Goal: Information Seeking & Learning: Learn about a topic

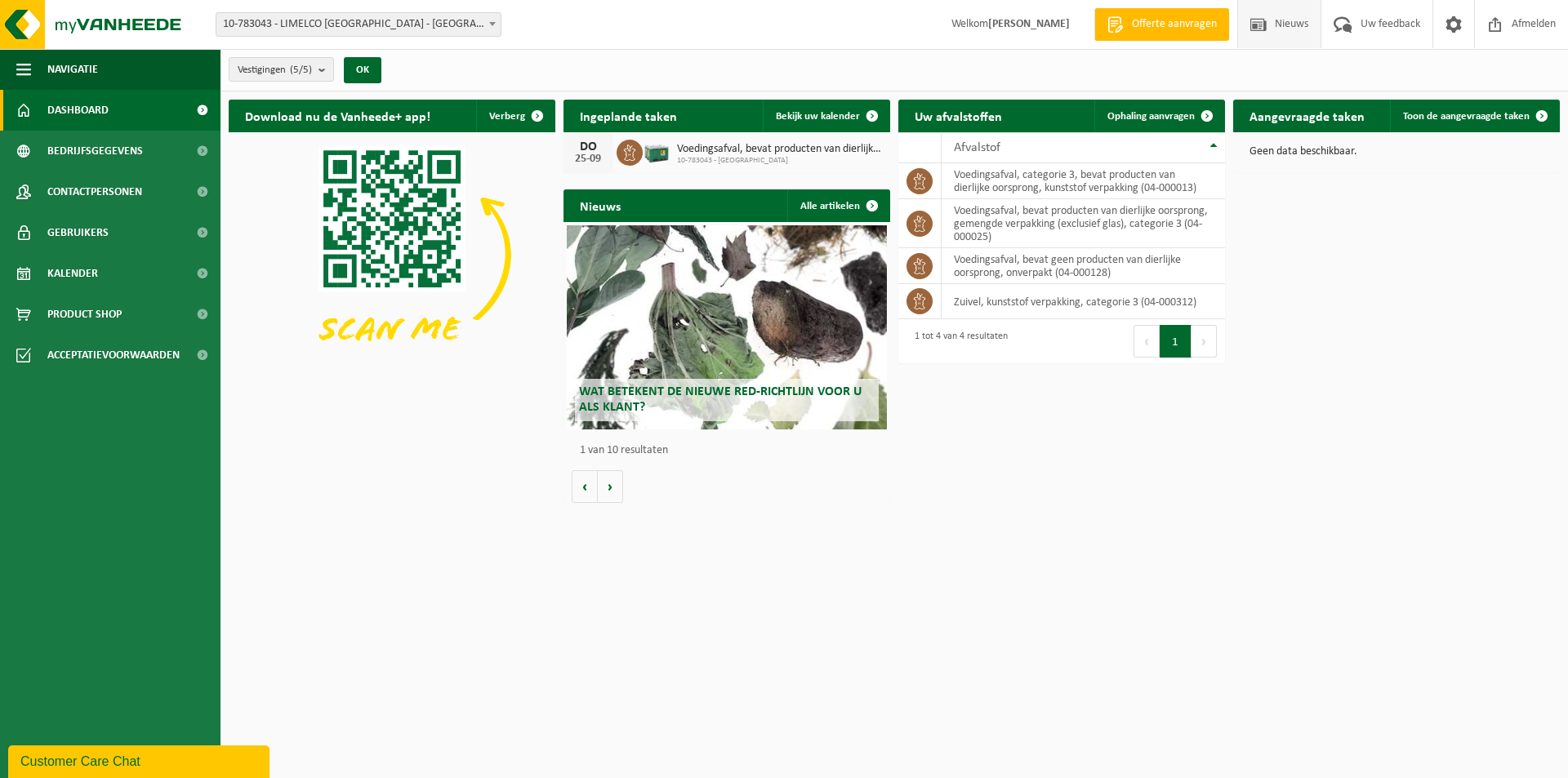
click at [1271, 21] on span "Nieuws" at bounding box center [1291, 24] width 42 height 48
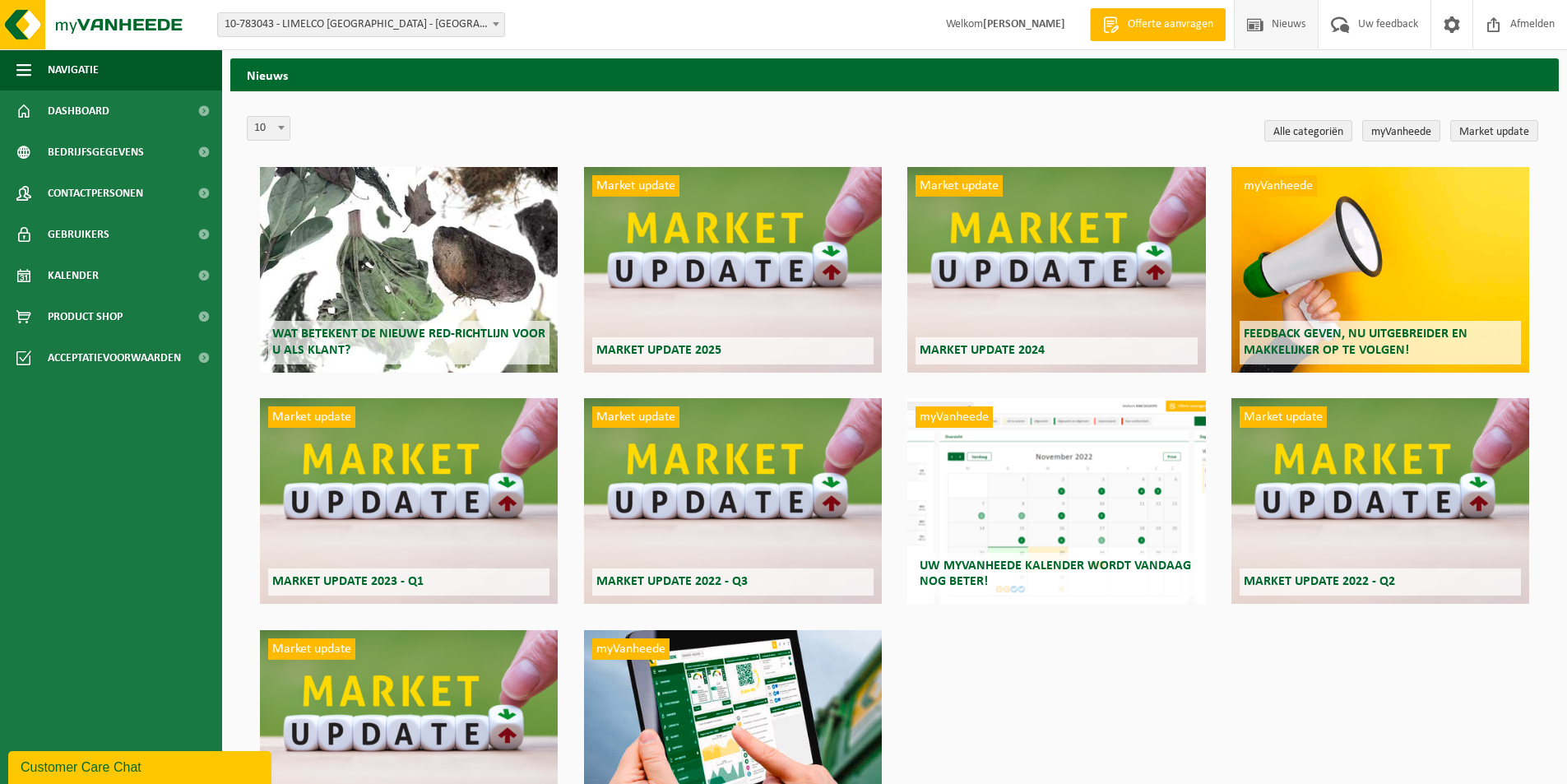
click at [390, 313] on div "Wat betekent de nieuwe RED-richtlijn voor u als klant?" at bounding box center [409, 270] width 298 height 205
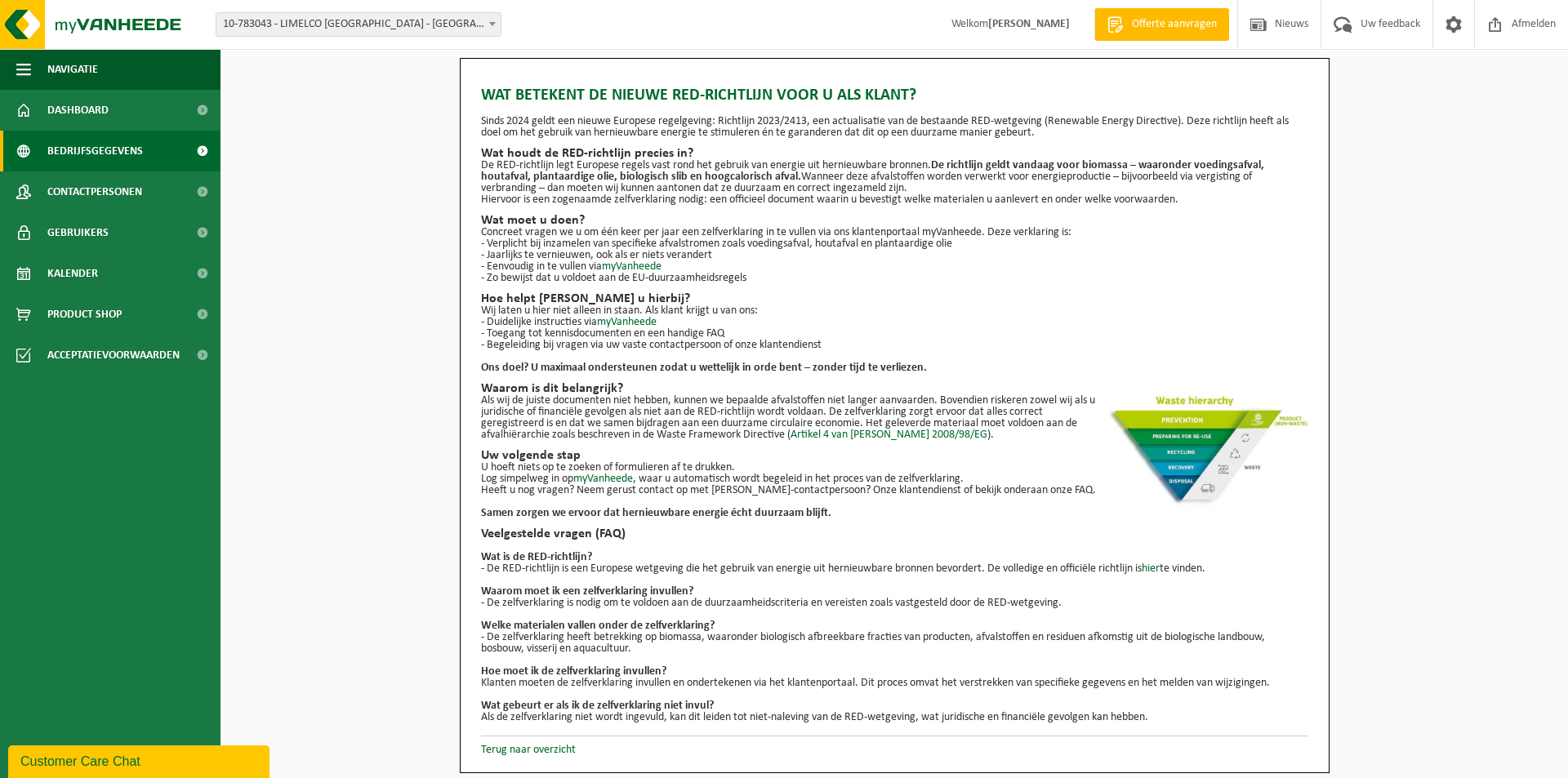
click at [198, 147] on span at bounding box center [201, 151] width 37 height 41
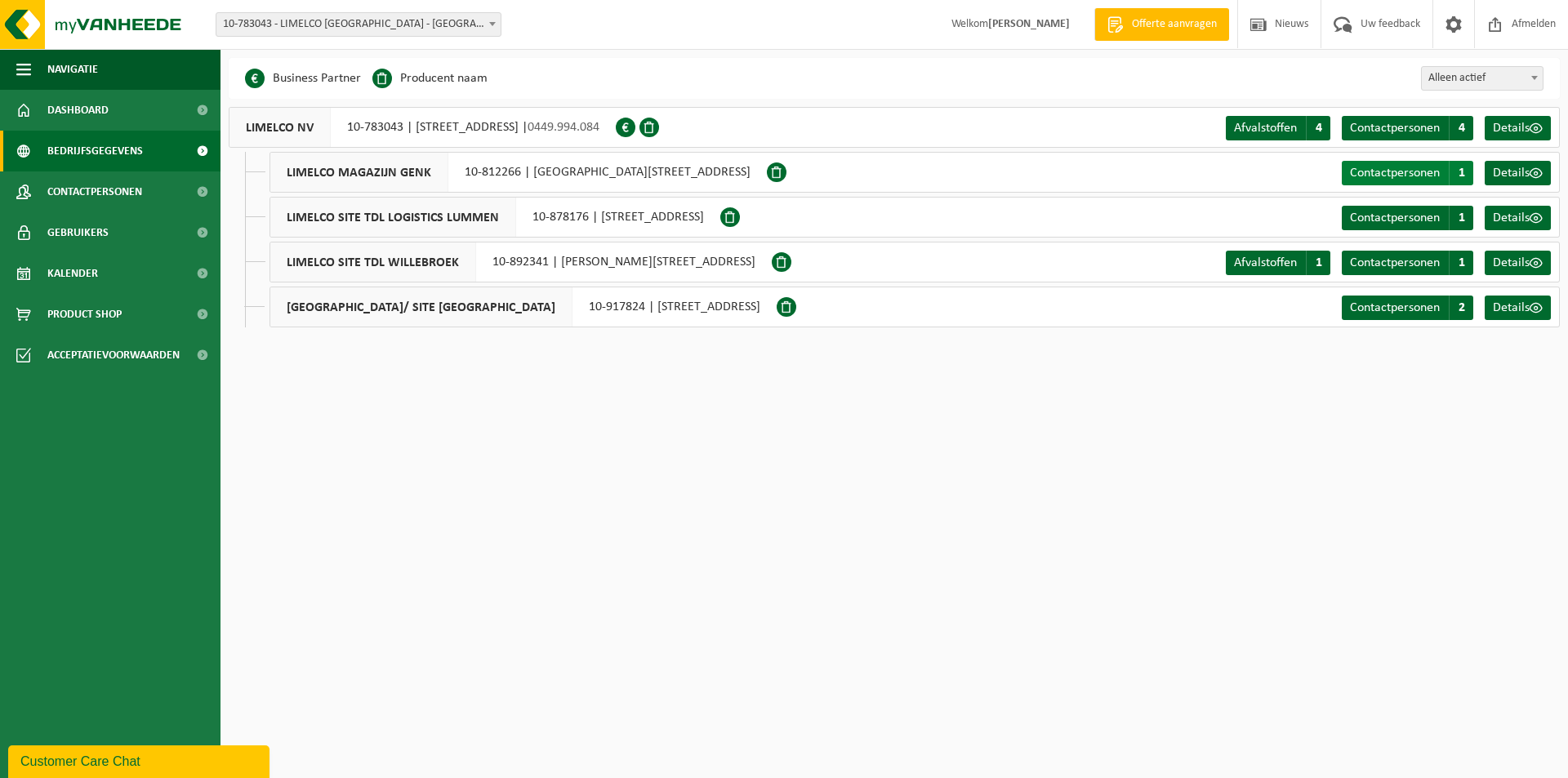
click at [1457, 175] on span "1" at bounding box center [1460, 172] width 25 height 25
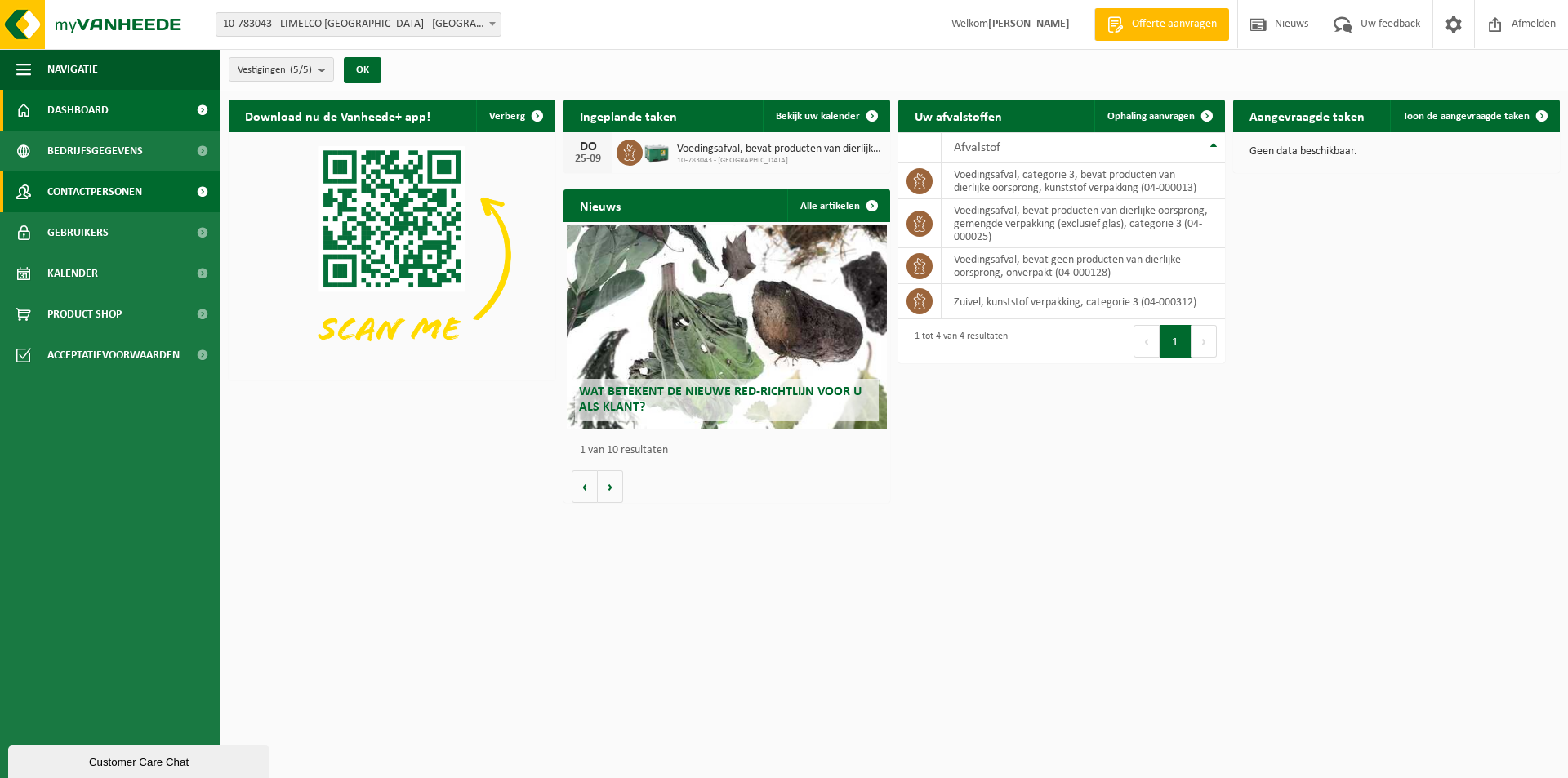
click at [201, 189] on span at bounding box center [201, 192] width 37 height 41
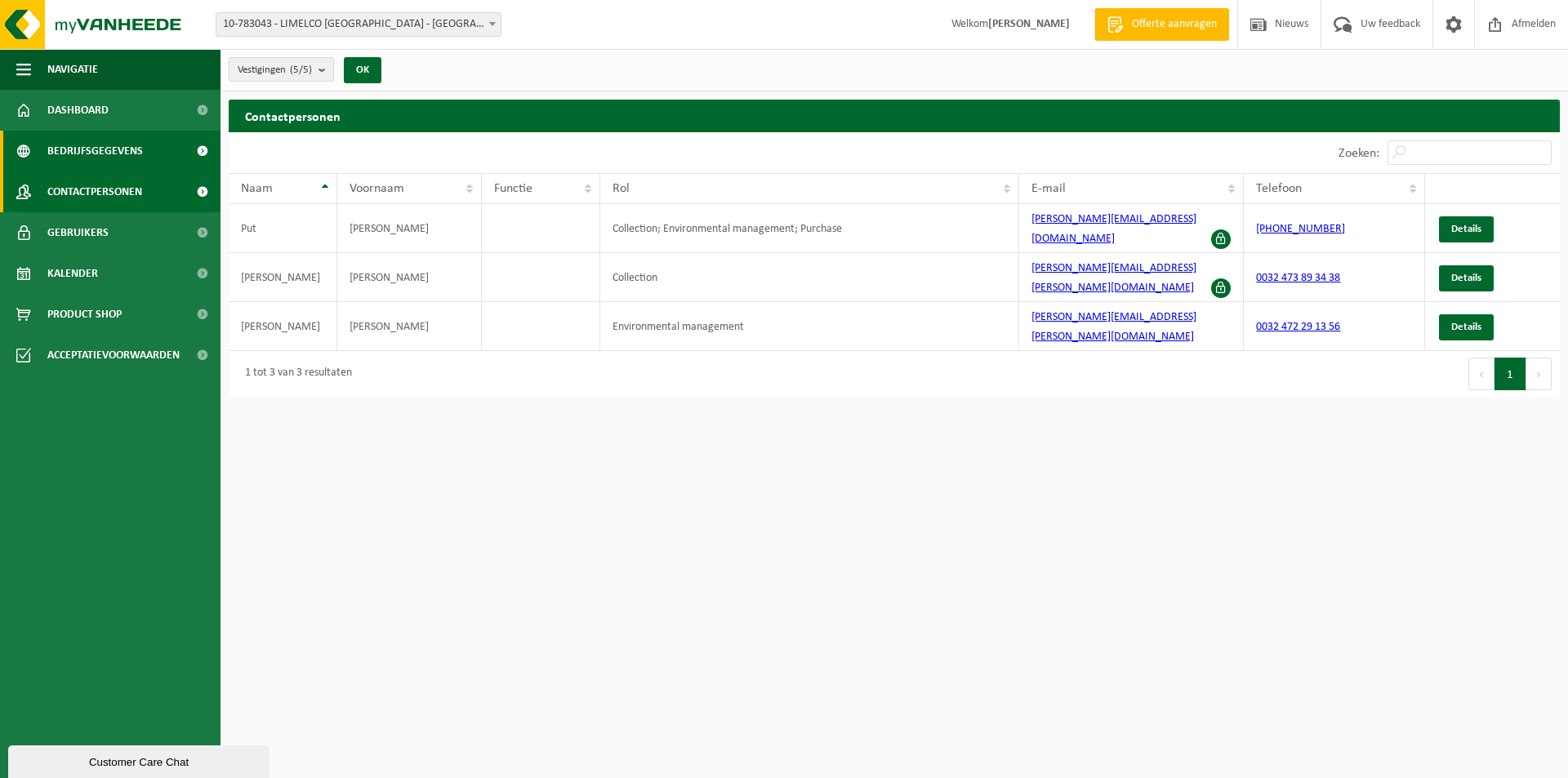
click at [105, 146] on span "Bedrijfsgegevens" at bounding box center [95, 151] width 95 height 41
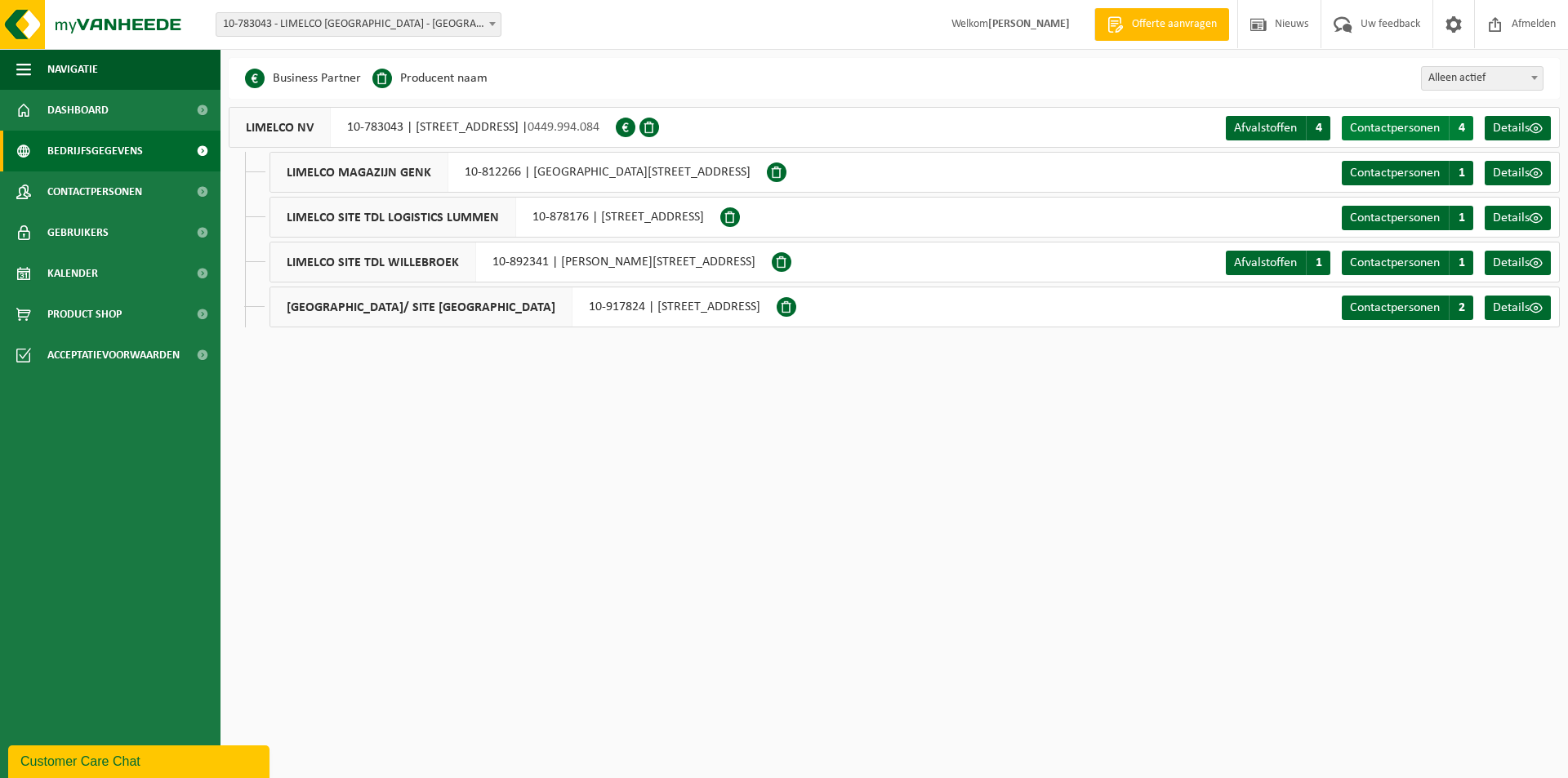
click at [1466, 127] on span "4" at bounding box center [1460, 127] width 25 height 25
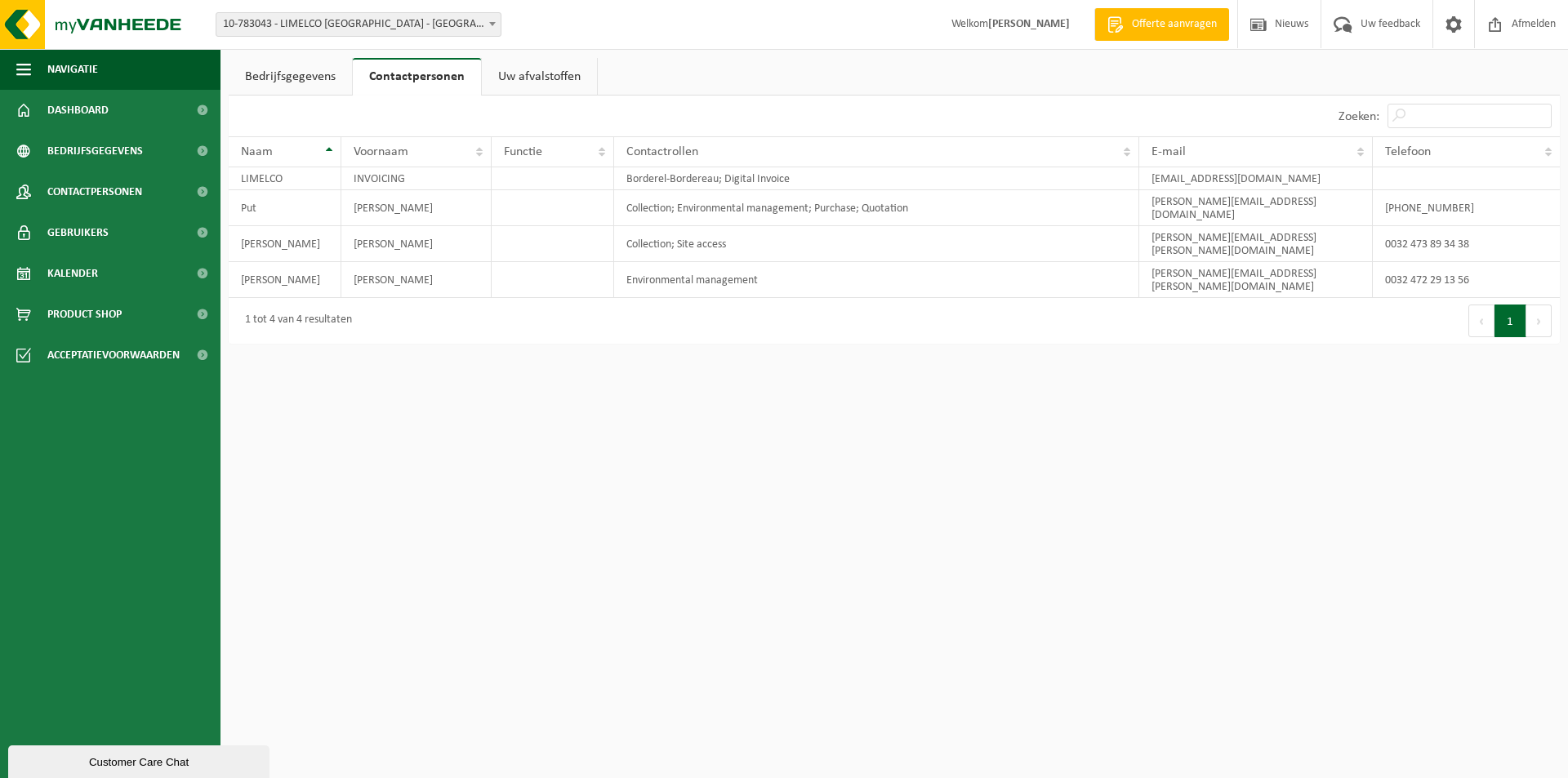
click at [533, 82] on link "Uw afvalstoffen" at bounding box center [539, 76] width 115 height 37
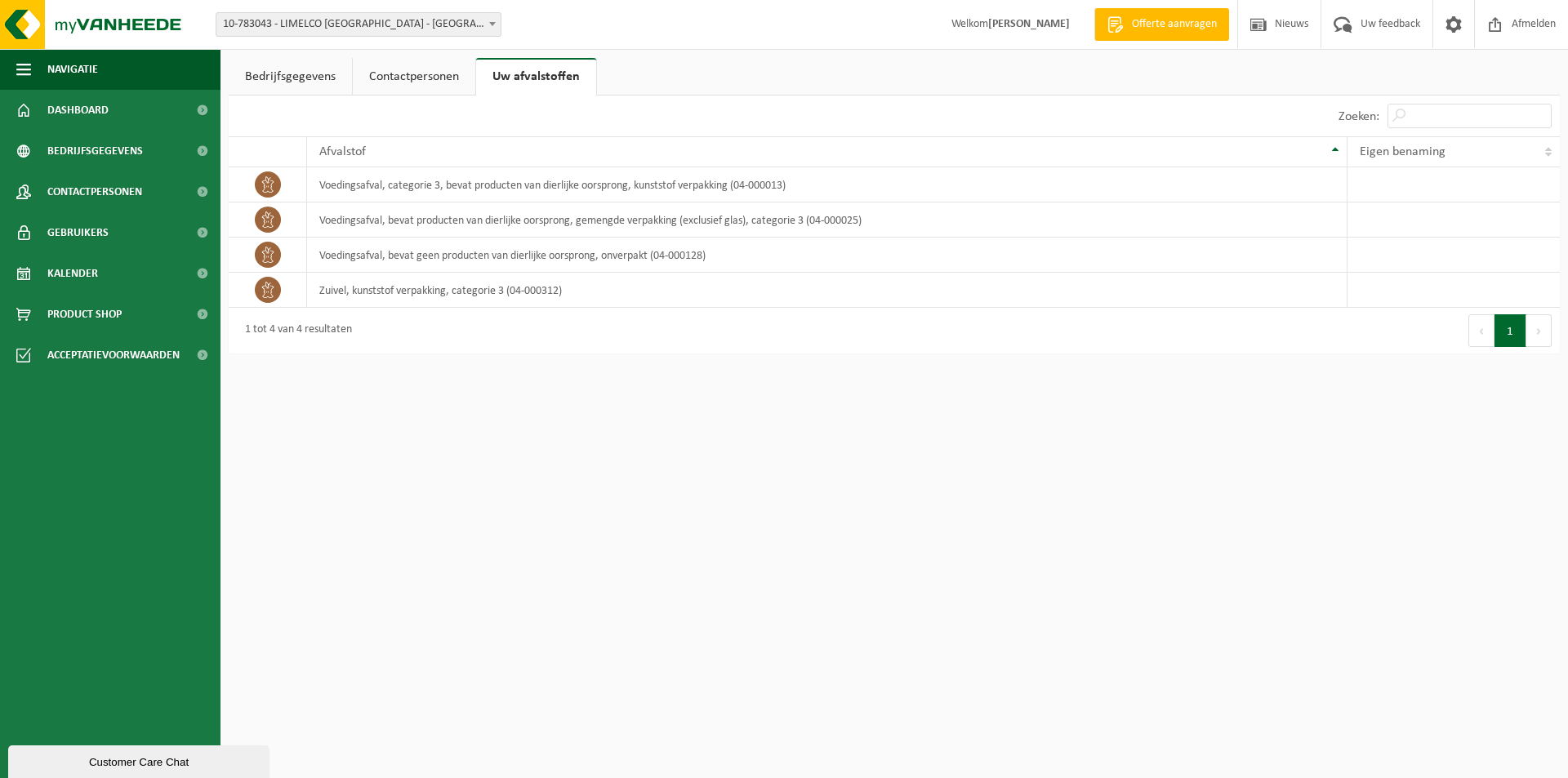
click at [273, 71] on link "Bedrijfsgegevens" at bounding box center [290, 76] width 123 height 37
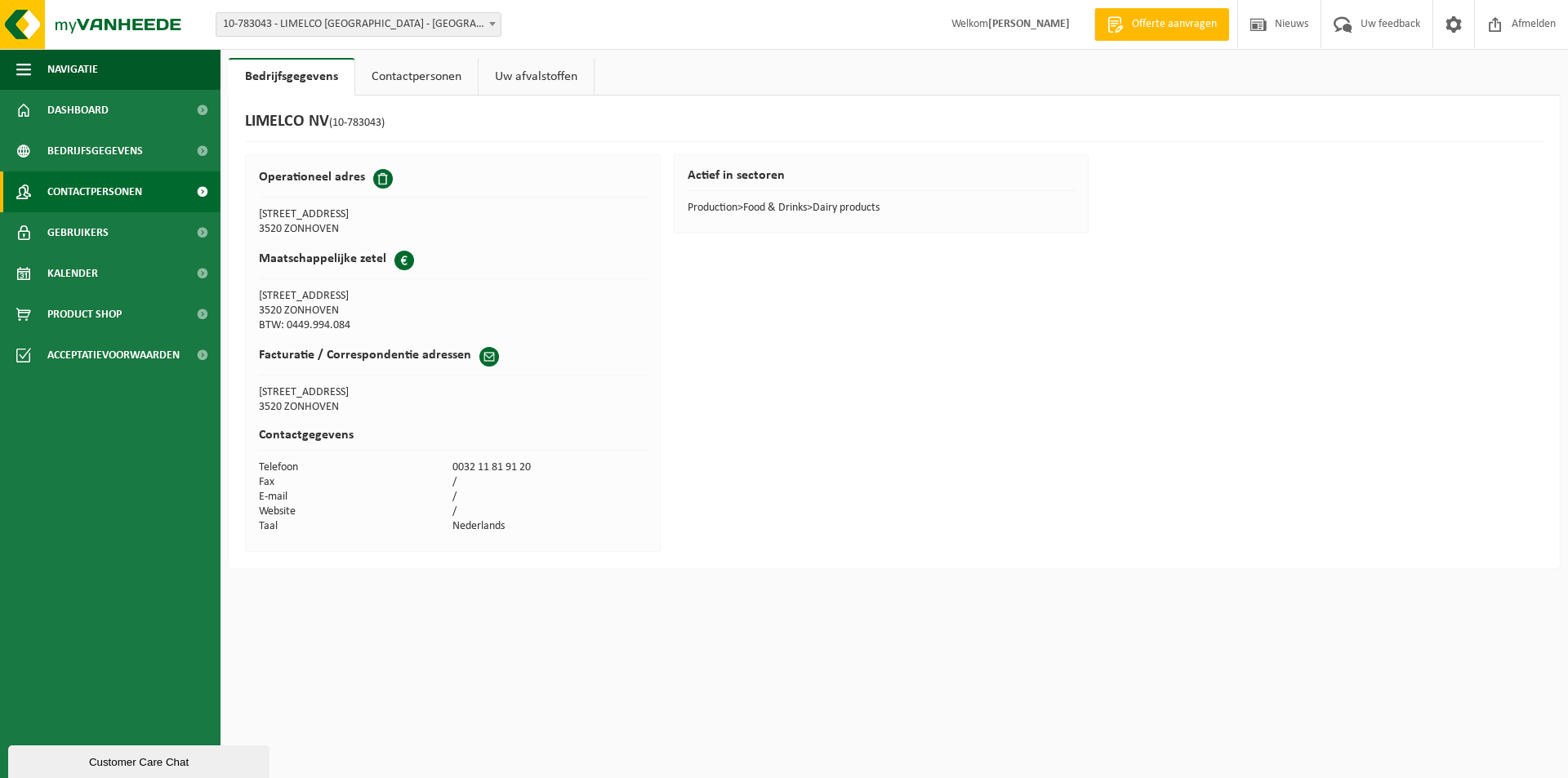
click at [198, 187] on span at bounding box center [201, 192] width 37 height 41
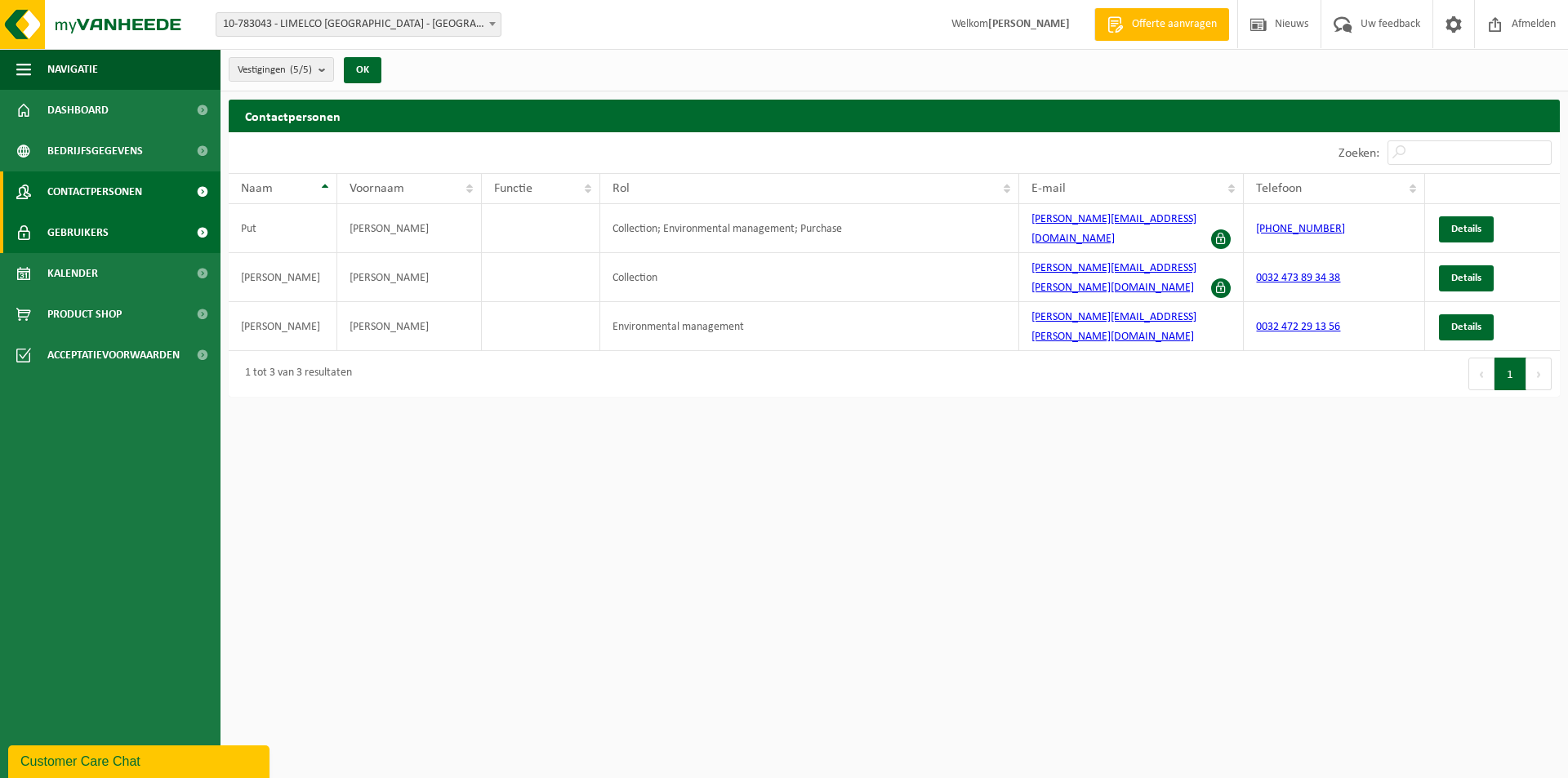
click at [201, 230] on span at bounding box center [201, 233] width 37 height 41
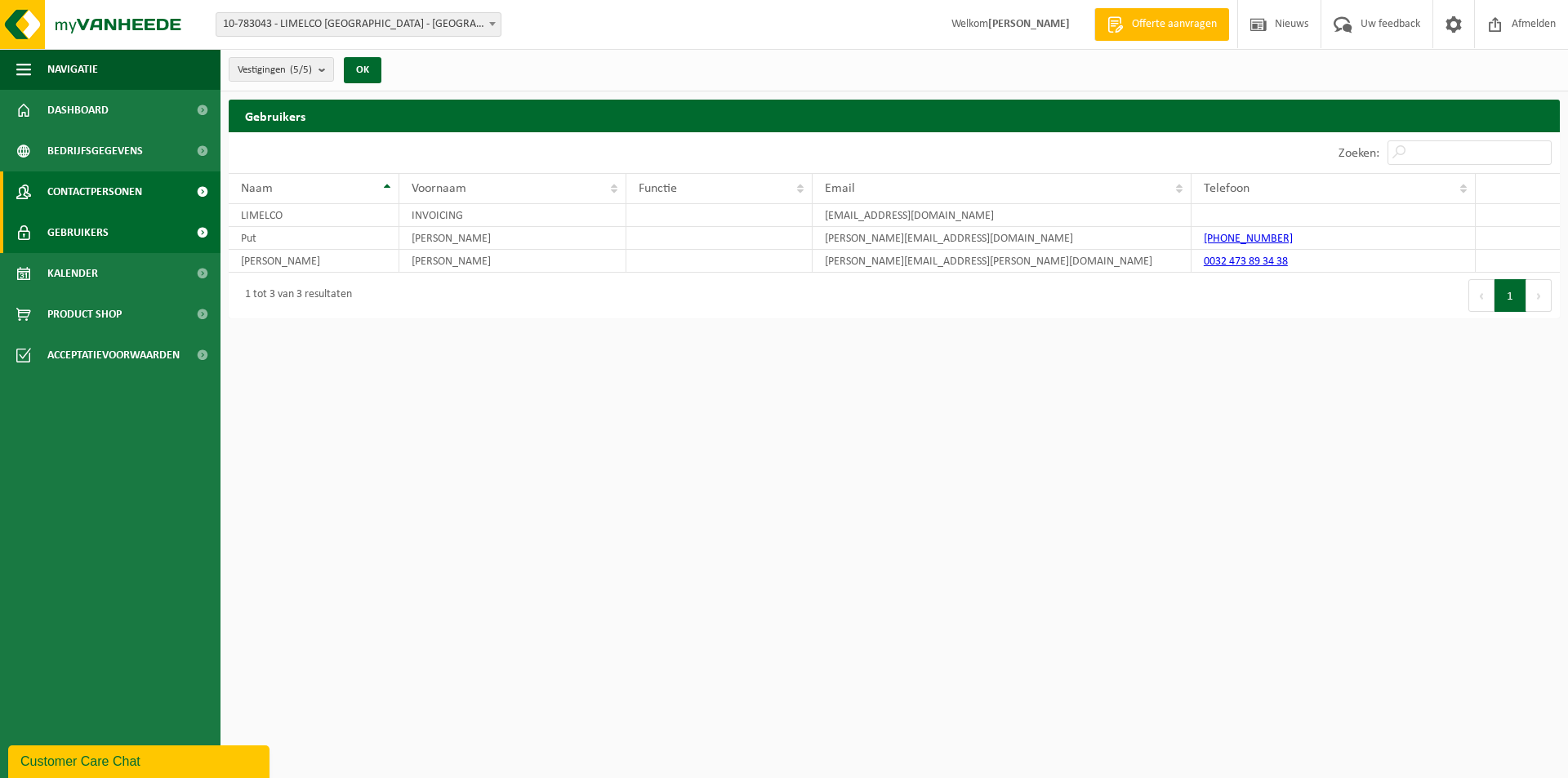
click at [199, 189] on span at bounding box center [201, 192] width 37 height 41
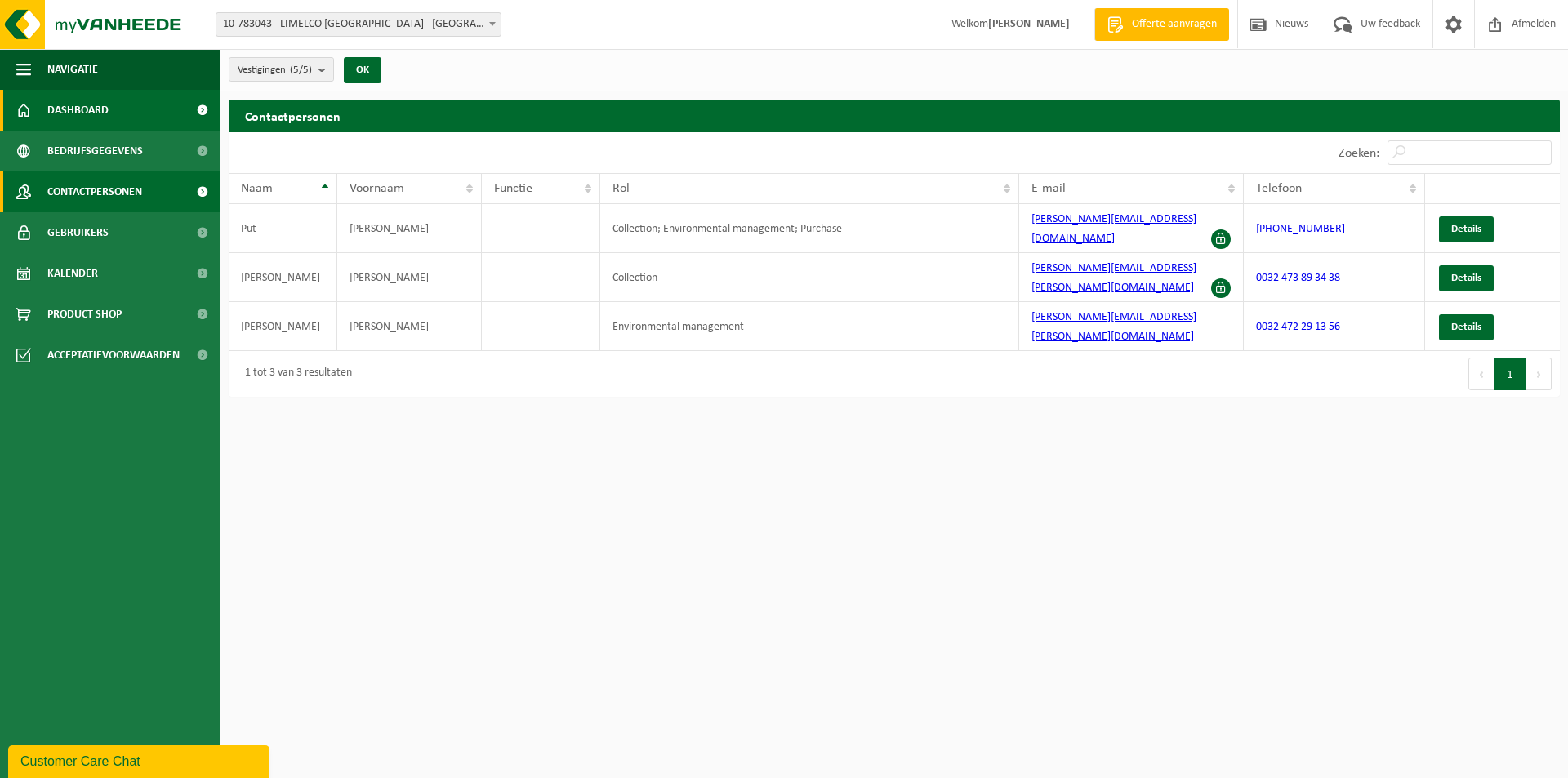
click at [82, 106] on span "Dashboard" at bounding box center [78, 110] width 61 height 41
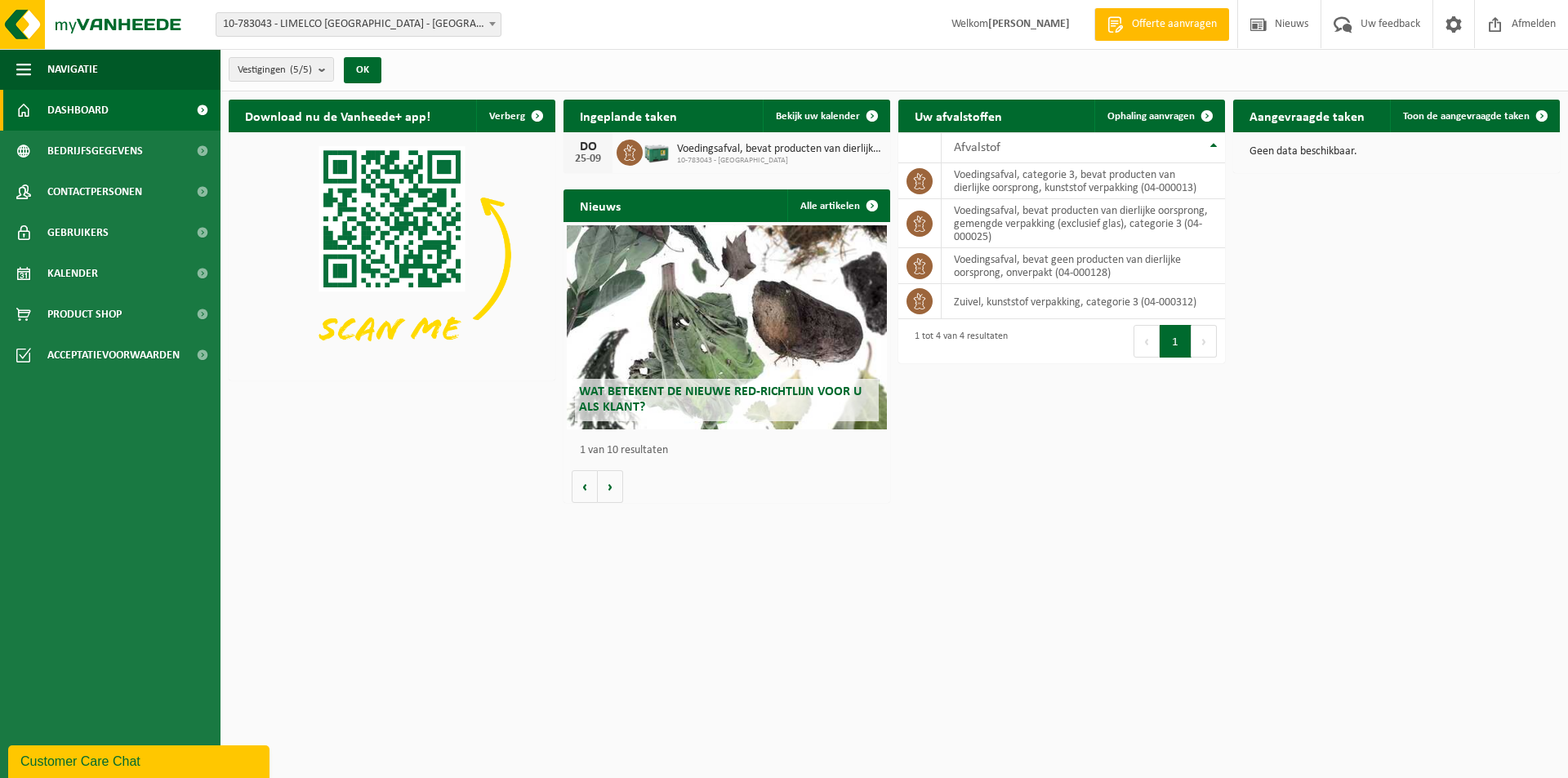
click at [699, 386] on span "Wat betekent de nieuwe RED-richtlijn voor u als klant?" at bounding box center [720, 399] width 282 height 29
